Goal: Task Accomplishment & Management: Complete application form

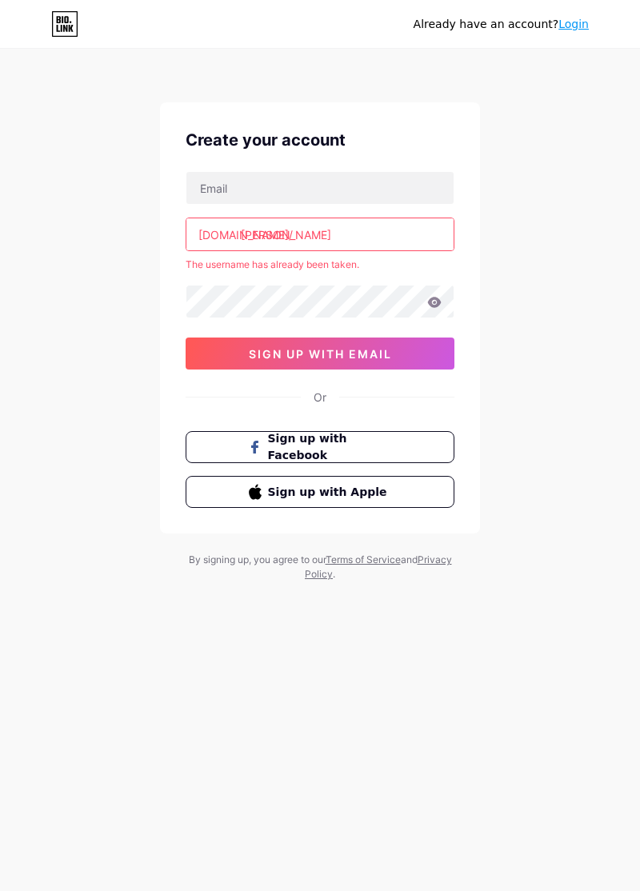
click at [391, 230] on input "[PERSON_NAME]" at bounding box center [319, 234] width 267 height 32
click at [552, 123] on div "Already have an account? Login Create your account [DOMAIN_NAME]/ [PERSON_NAME]…" at bounding box center [320, 316] width 640 height 633
click at [429, 354] on button "sign up with email" at bounding box center [320, 354] width 269 height 32
